Goal: Task Accomplishment & Management: Complete application form

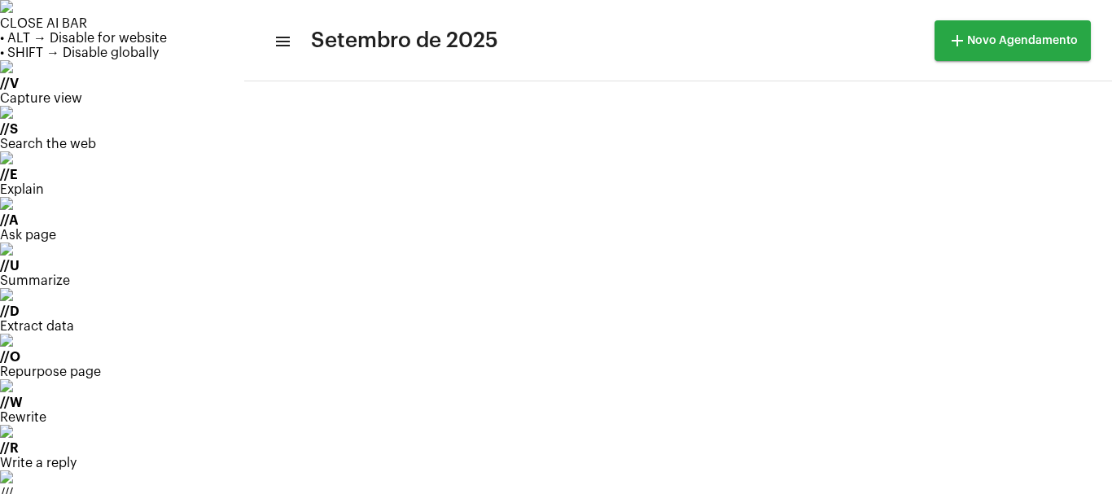
scroll to position [317, 0]
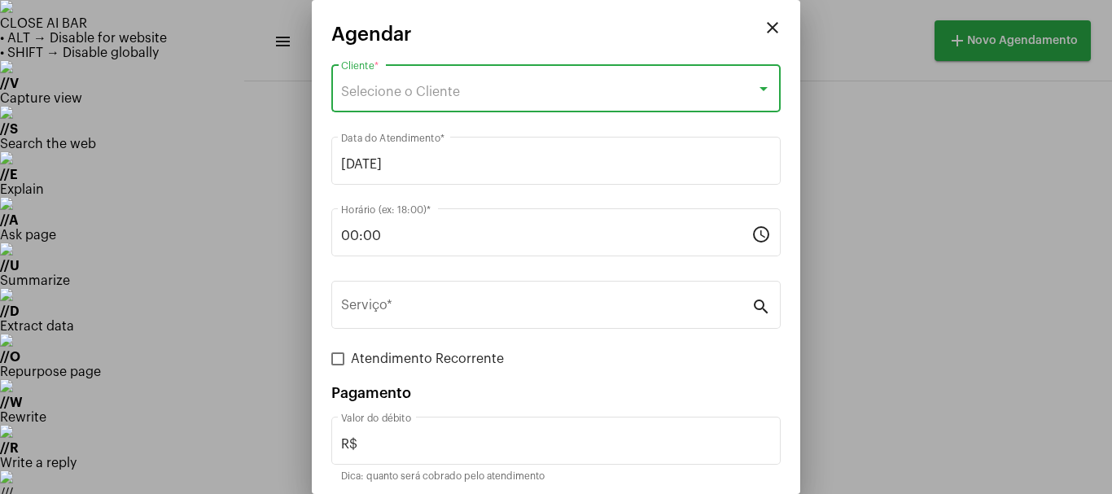
click at [400, 91] on span "Selecione o Cliente" at bounding box center [400, 92] width 119 height 13
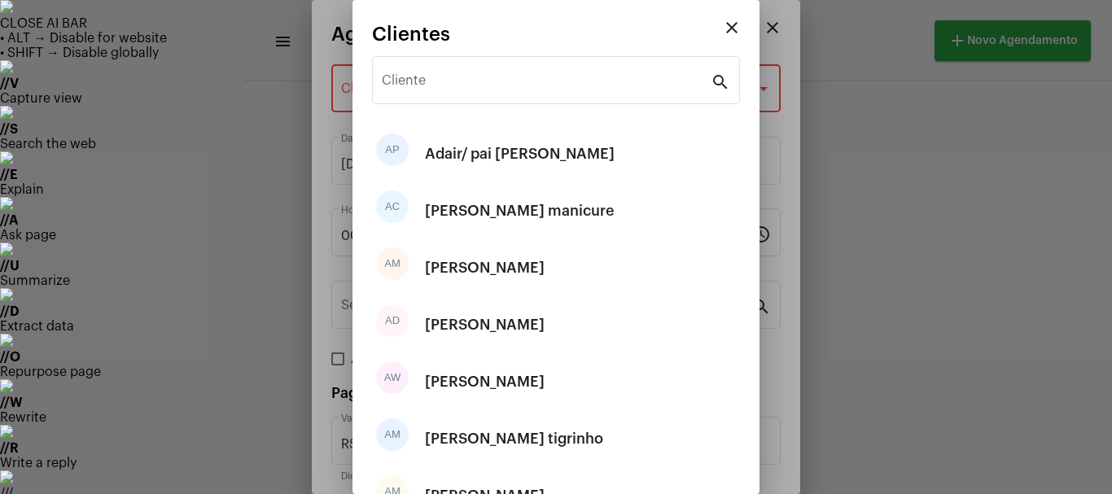
click at [400, 91] on div "Cliente" at bounding box center [546, 78] width 329 height 51
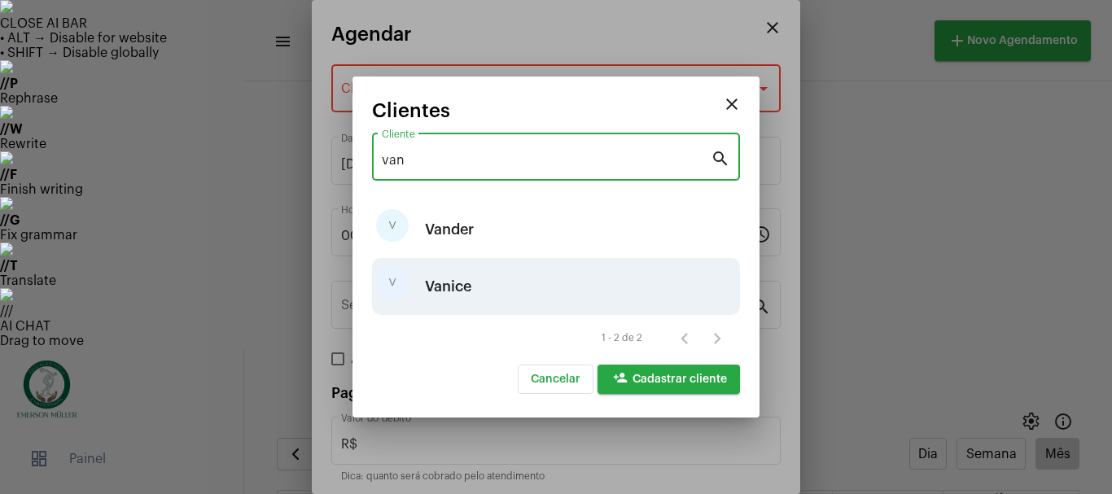
type input "van"
click at [449, 290] on div "Vanice" at bounding box center [448, 286] width 46 height 49
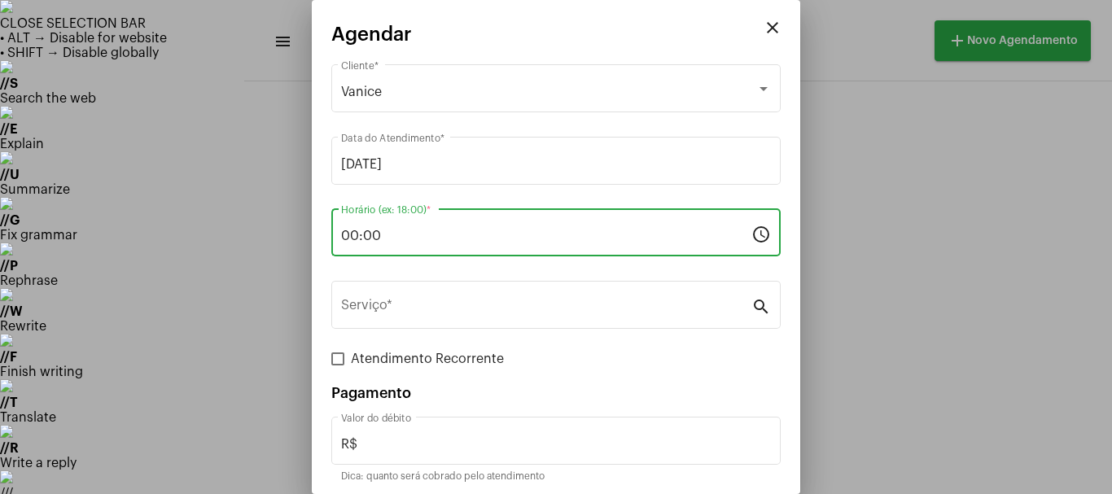
drag, startPoint x: 343, startPoint y: 243, endPoint x: 326, endPoint y: 248, distance: 17.8
click at [326, 248] on mat-dialog-container "close Agendar Vanice Cliente * [DATE] Data do Atendimento * 00:00 Horário (ex: …" at bounding box center [556, 247] width 489 height 494
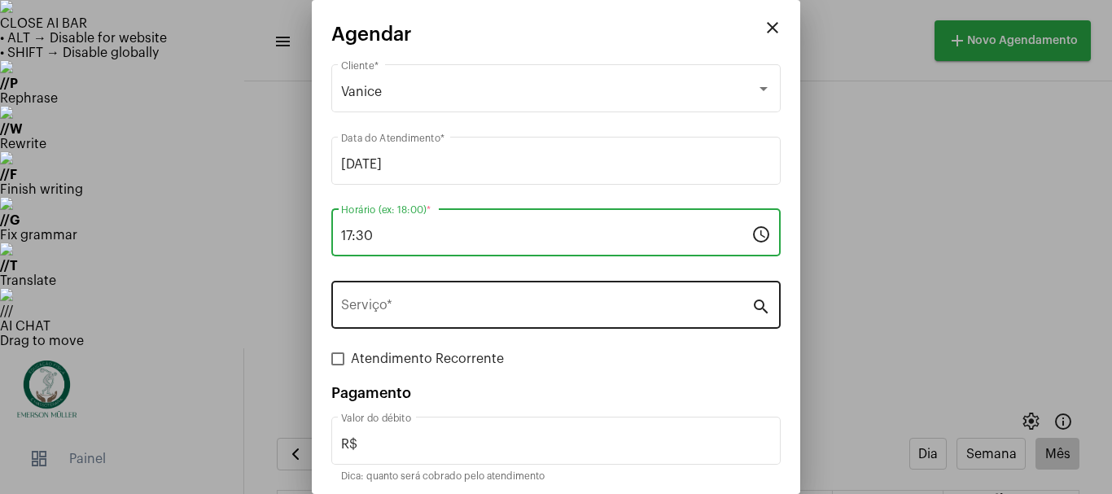
type input "17:30"
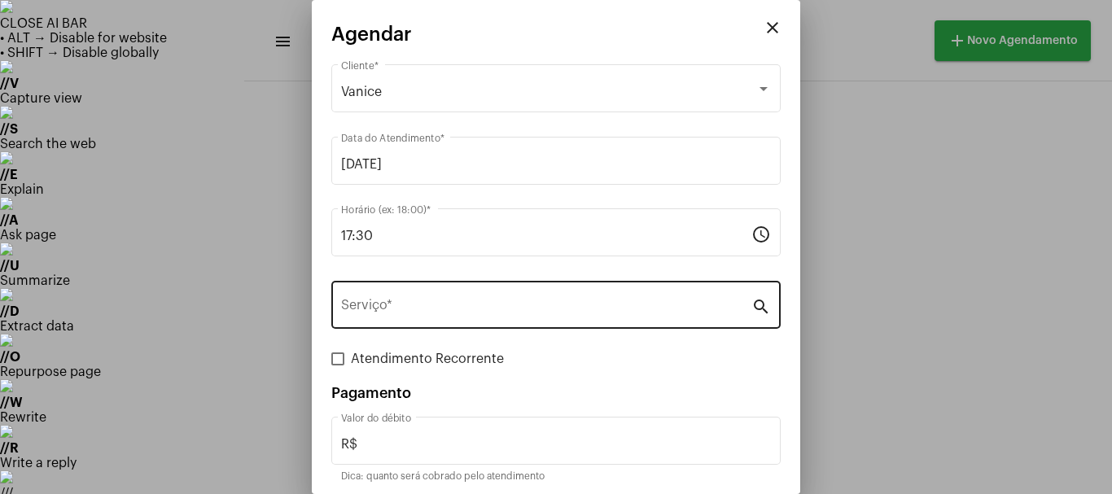
click at [359, 299] on div "Serviço *" at bounding box center [546, 303] width 410 height 51
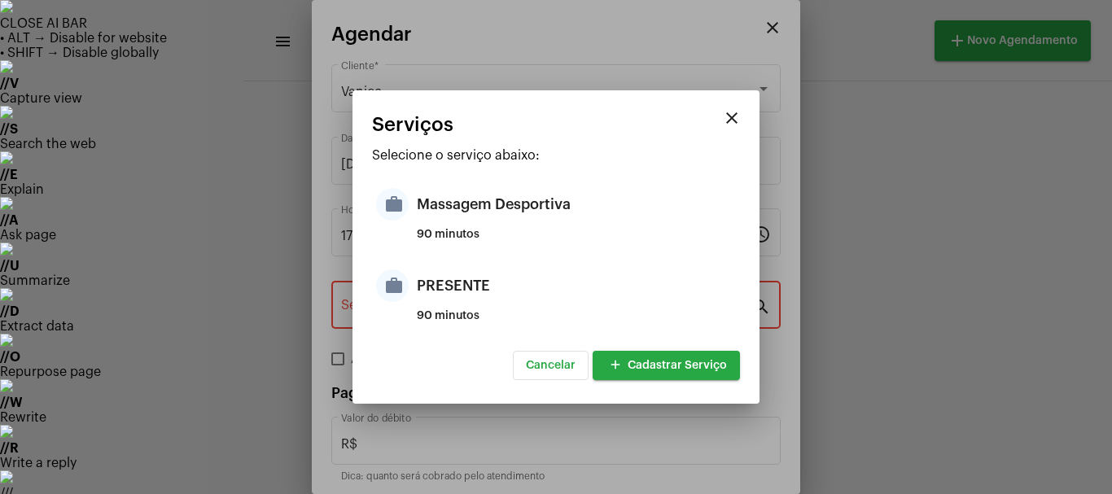
drag, startPoint x: 402, startPoint y: 191, endPoint x: 409, endPoint y: 200, distance: 10.4
click at [403, 191] on mat-icon "work" at bounding box center [392, 204] width 33 height 33
type input "Massagem Desportiva"
type input "R$ 120"
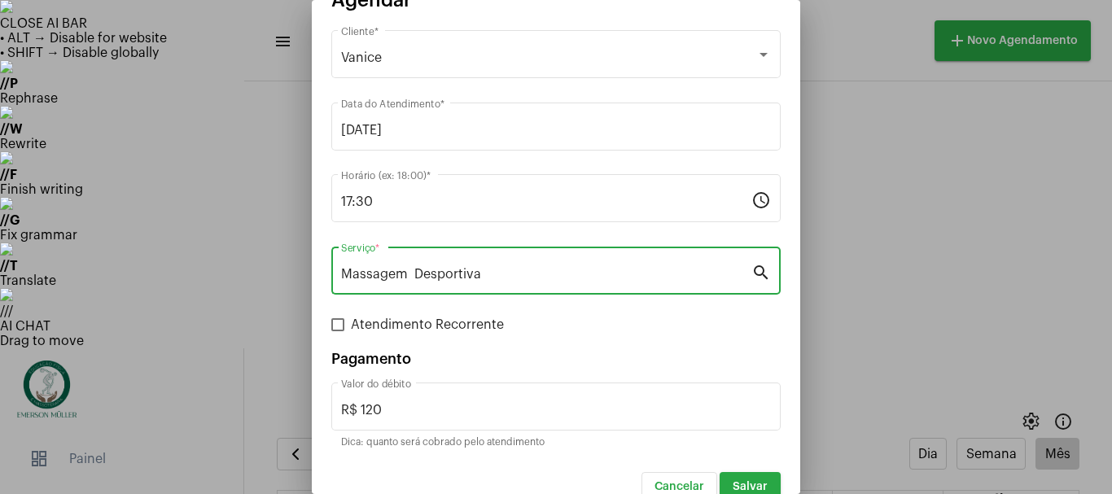
scroll to position [61, 0]
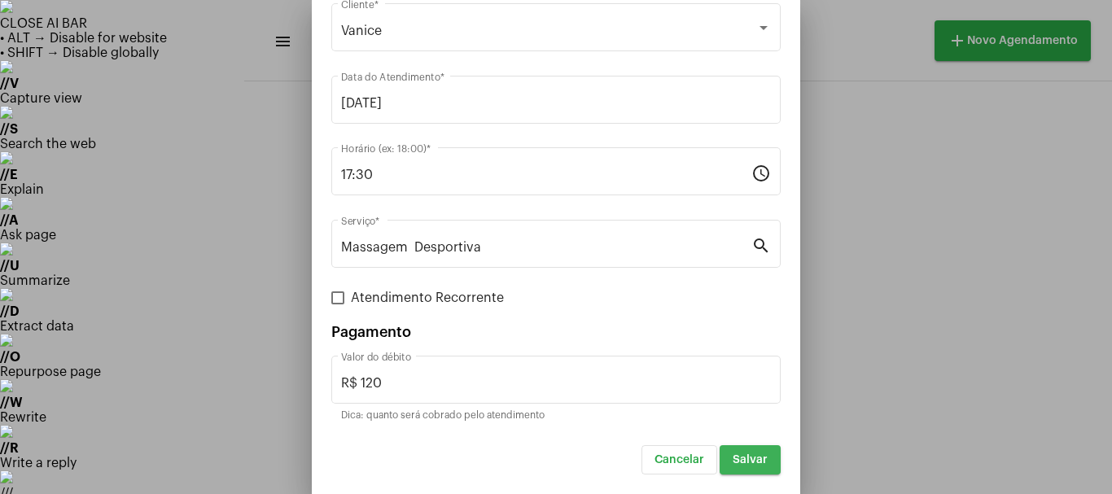
click at [749, 463] on button "Salvar" at bounding box center [750, 459] width 61 height 29
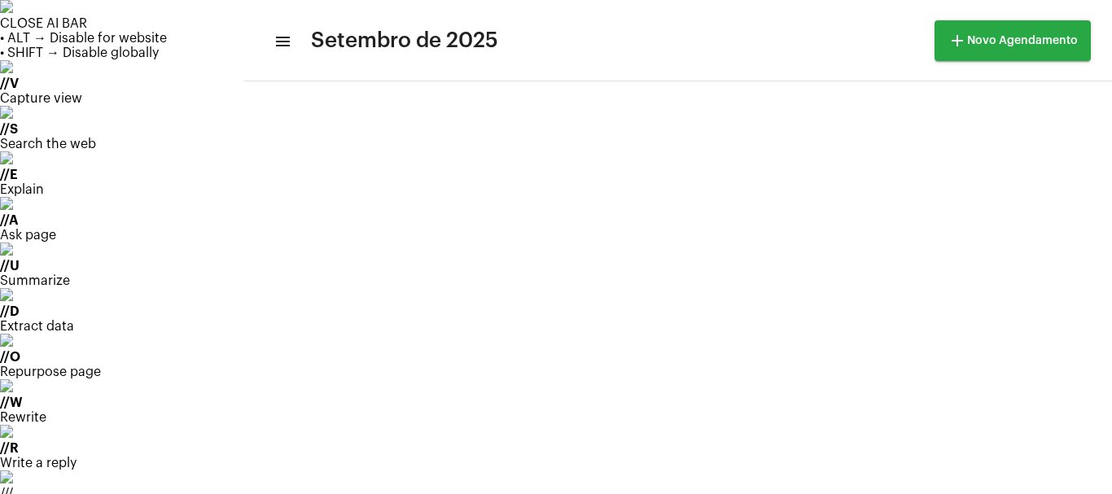
scroll to position [317, 0]
